Goal: Task Accomplishment & Management: Manage account settings

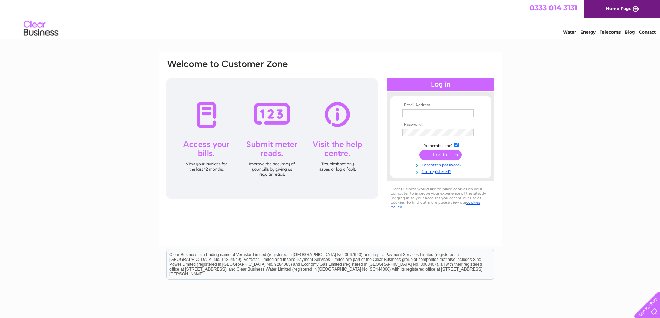
type input "mariocarmender@gmail.com"
click at [445, 154] on input "submit" at bounding box center [440, 155] width 43 height 10
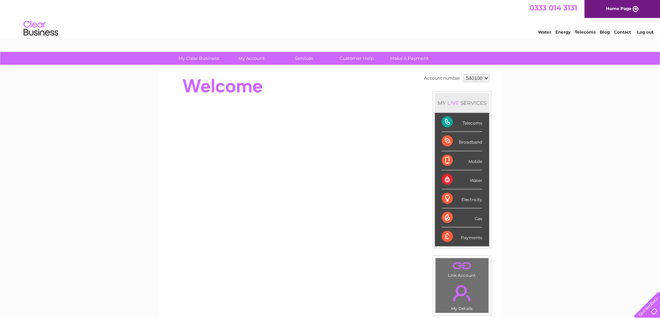
click at [484, 78] on select "540100" at bounding box center [476, 78] width 26 height 8
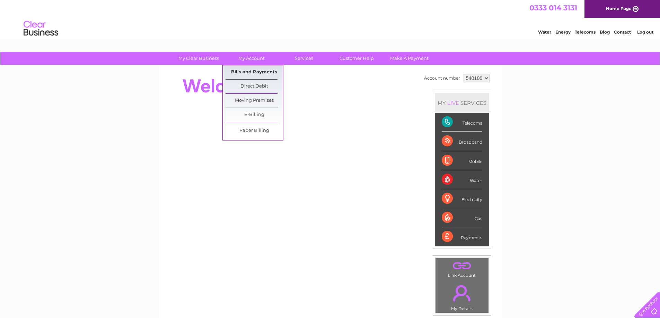
click at [252, 72] on link "Bills and Payments" at bounding box center [253, 72] width 57 height 14
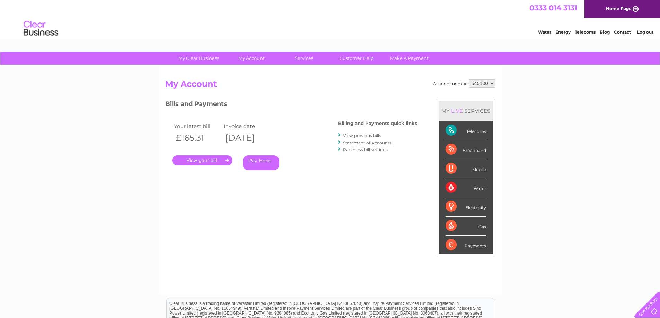
click at [364, 135] on link "View previous bills" at bounding box center [362, 135] width 38 height 5
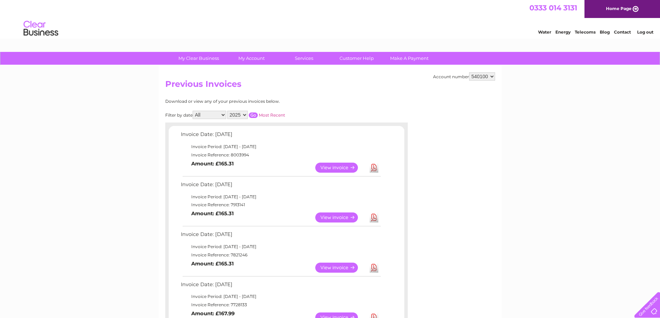
click at [244, 113] on select "2025 2024 2023 2022" at bounding box center [237, 115] width 20 height 8
click at [222, 116] on select "All January February March April May June July August September October Novembe…" at bounding box center [210, 115] width 34 height 8
click at [488, 76] on select "540100" at bounding box center [482, 76] width 26 height 8
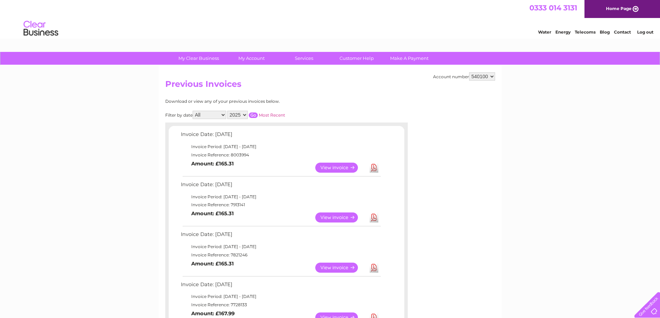
click at [469, 72] on select "540100" at bounding box center [482, 76] width 26 height 8
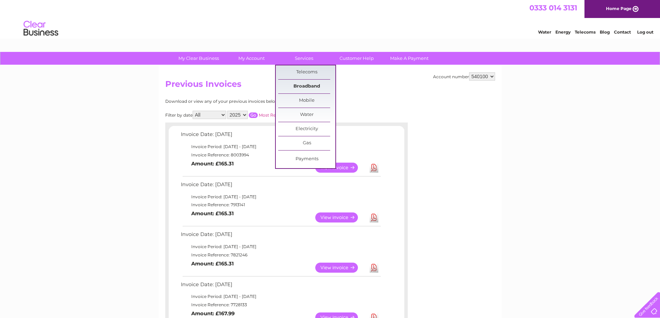
click at [313, 83] on link "Broadband" at bounding box center [306, 87] width 57 height 14
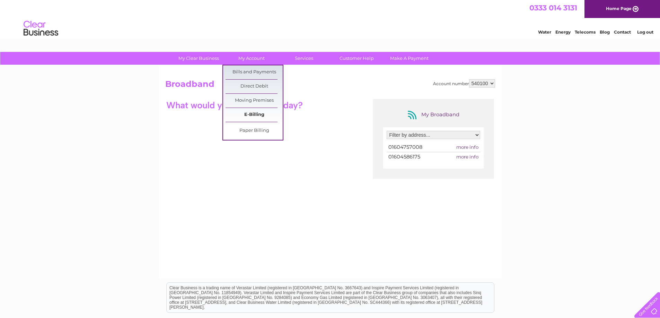
click at [252, 115] on link "E-Billing" at bounding box center [253, 115] width 57 height 14
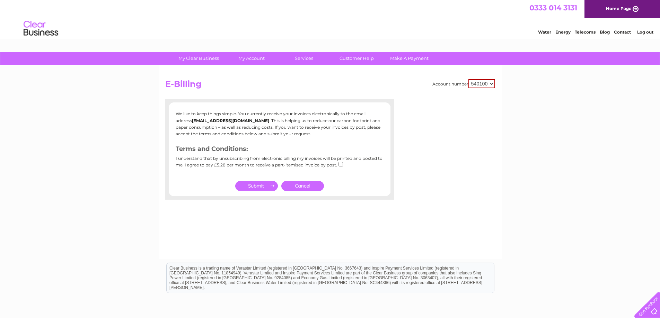
click at [301, 186] on link "Cancel" at bounding box center [302, 186] width 43 height 10
